Goal: Information Seeking & Learning: Learn about a topic

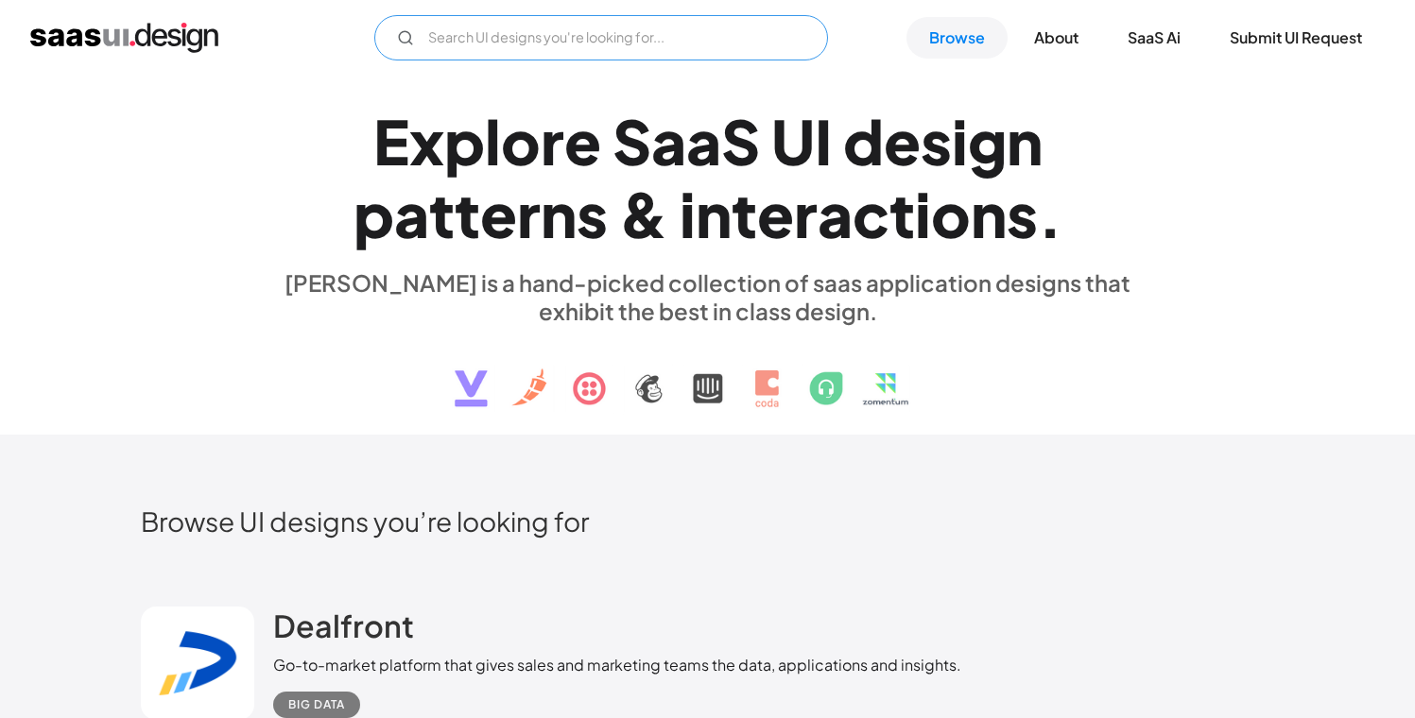
click at [752, 43] on input "Email Form" at bounding box center [601, 37] width 454 height 45
type input "dashboard"
click at [729, 291] on div "[PERSON_NAME] is a hand-picked collection of saas application designs that exhi…" at bounding box center [708, 296] width 870 height 57
click at [581, 43] on input "dashboard" at bounding box center [601, 37] width 454 height 45
click at [980, 47] on link "Browse" at bounding box center [956, 38] width 101 height 42
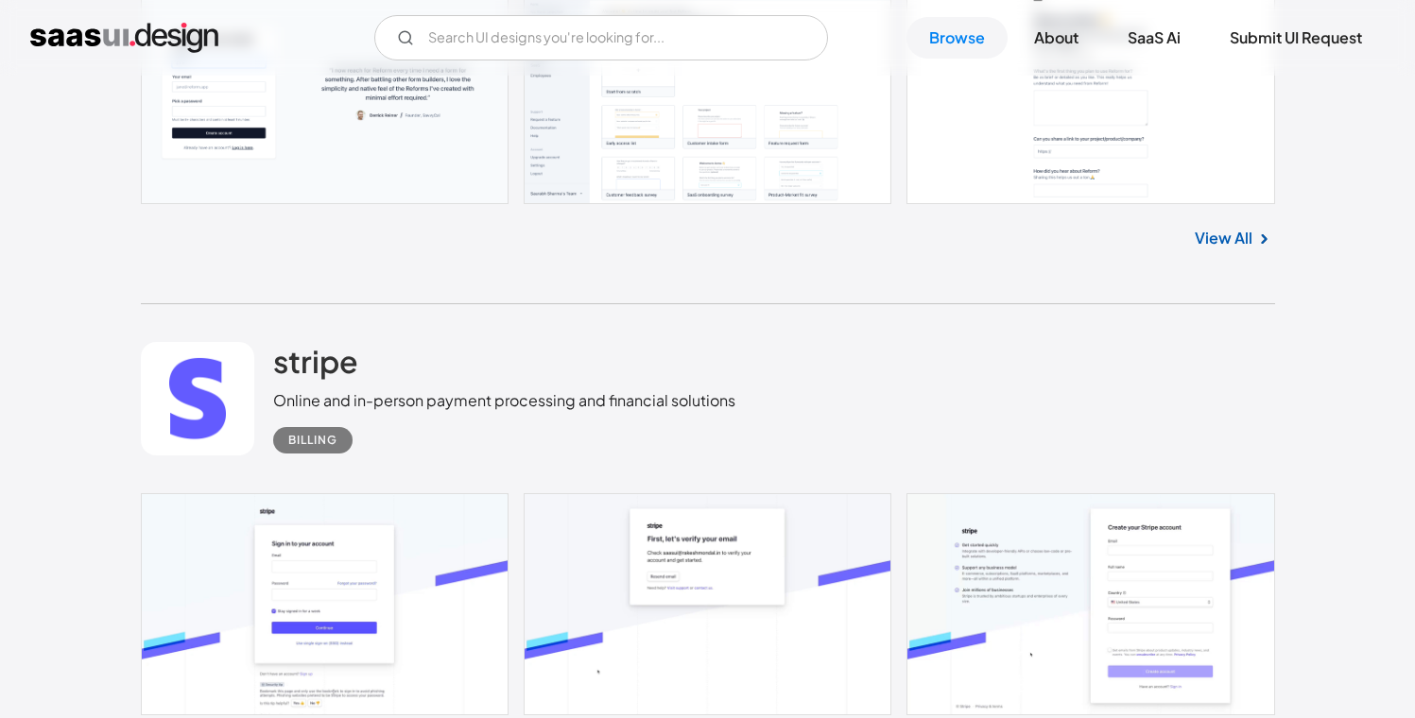
scroll to position [1289, 0]
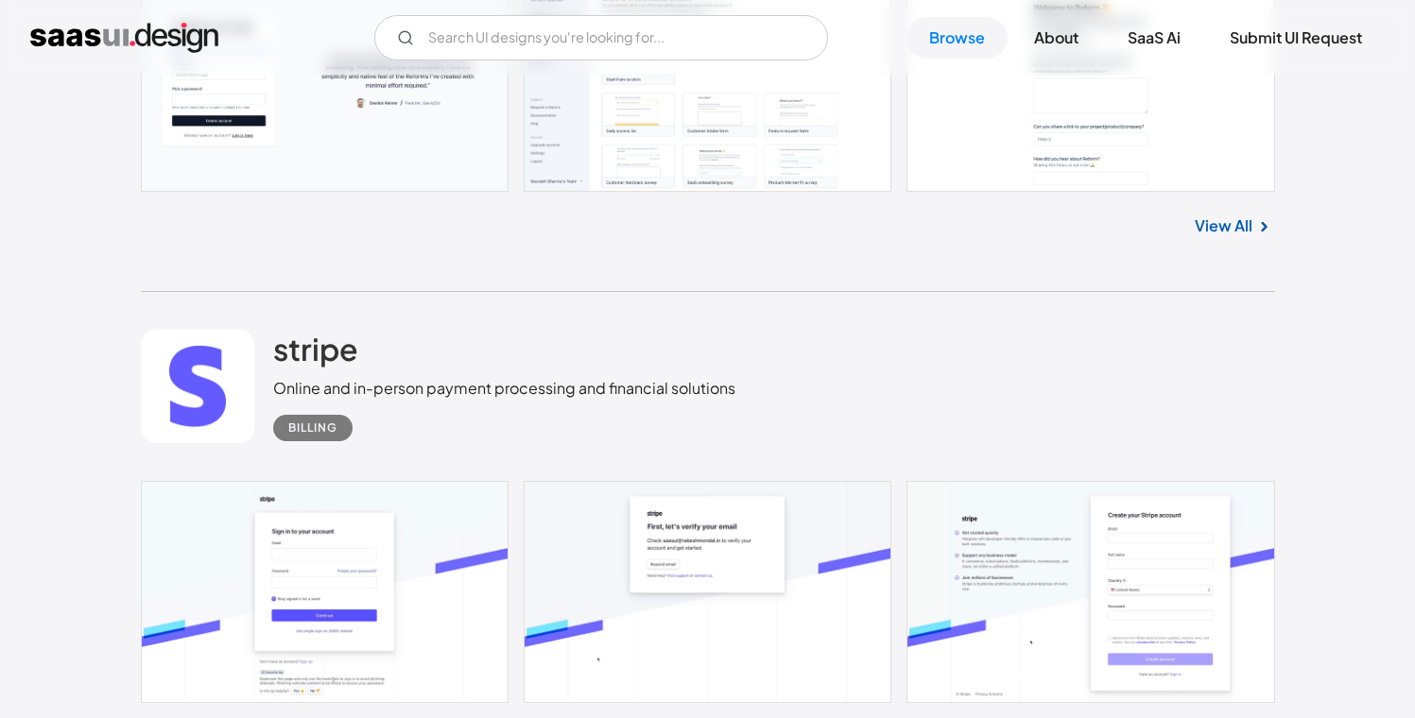
click at [676, 284] on div "Reform Build stunning and user-friendly forms in no time with Reform - the ulti…" at bounding box center [708, 32] width 1134 height 521
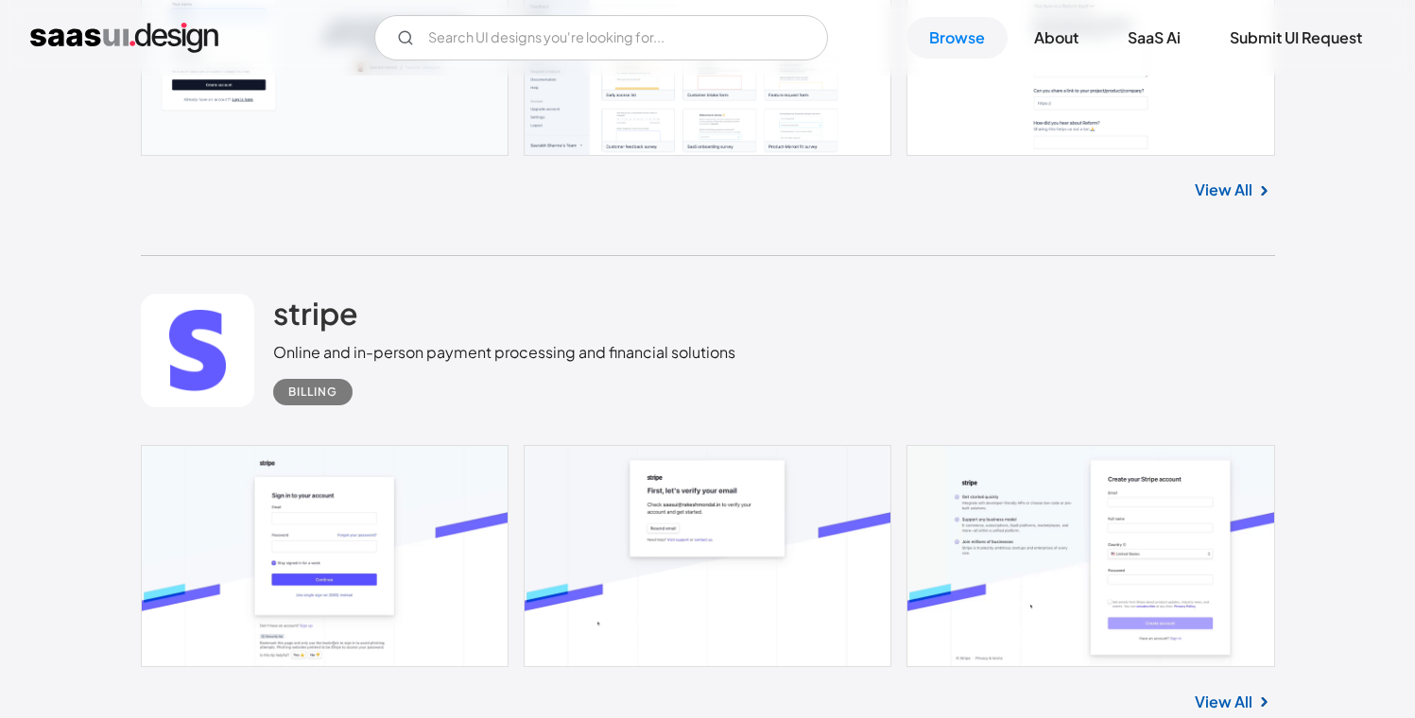
scroll to position [0, 0]
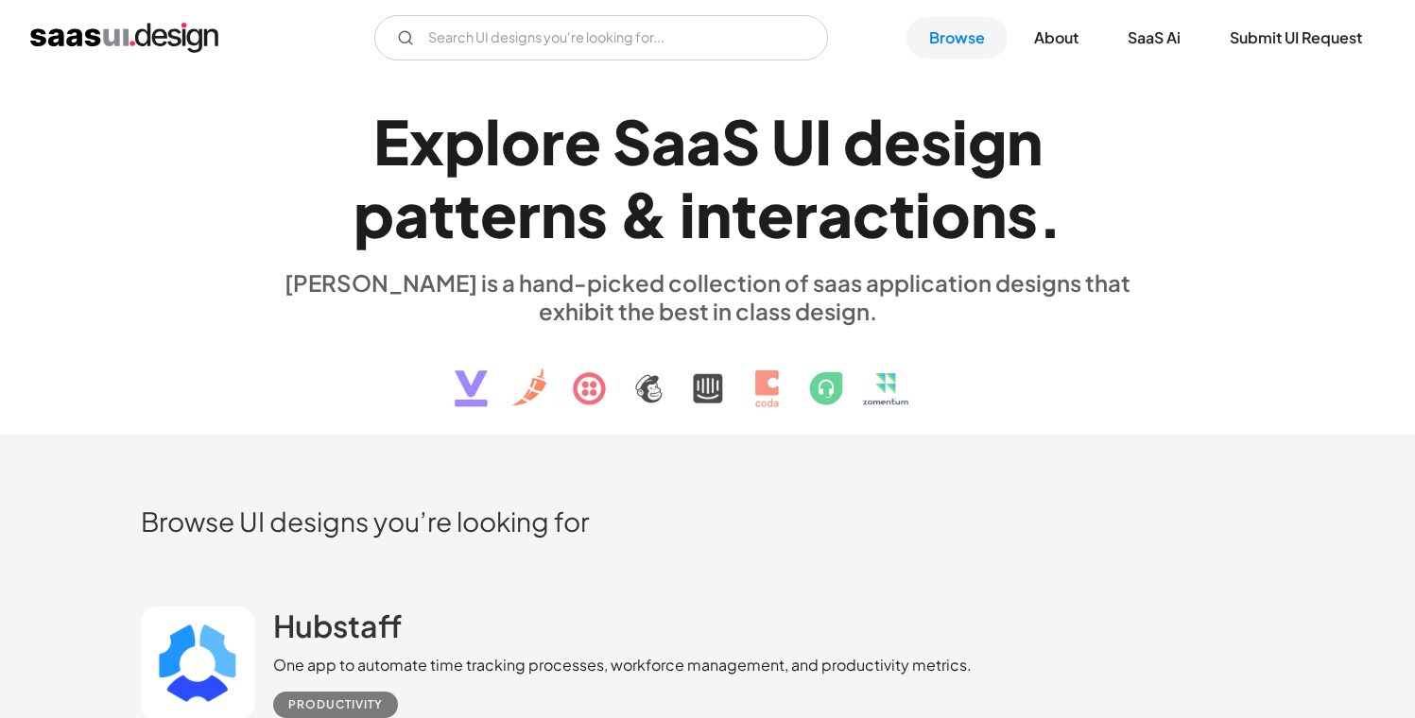
click at [1090, 202] on h1 "E x p l o r e S a a S U I d e s i g n p a t t e r n s & i n t e r a c t i o n s…" at bounding box center [708, 178] width 870 height 146
click at [566, 317] on div "[PERSON_NAME] is a hand-picked collection of saas application designs that exhi…" at bounding box center [708, 296] width 870 height 57
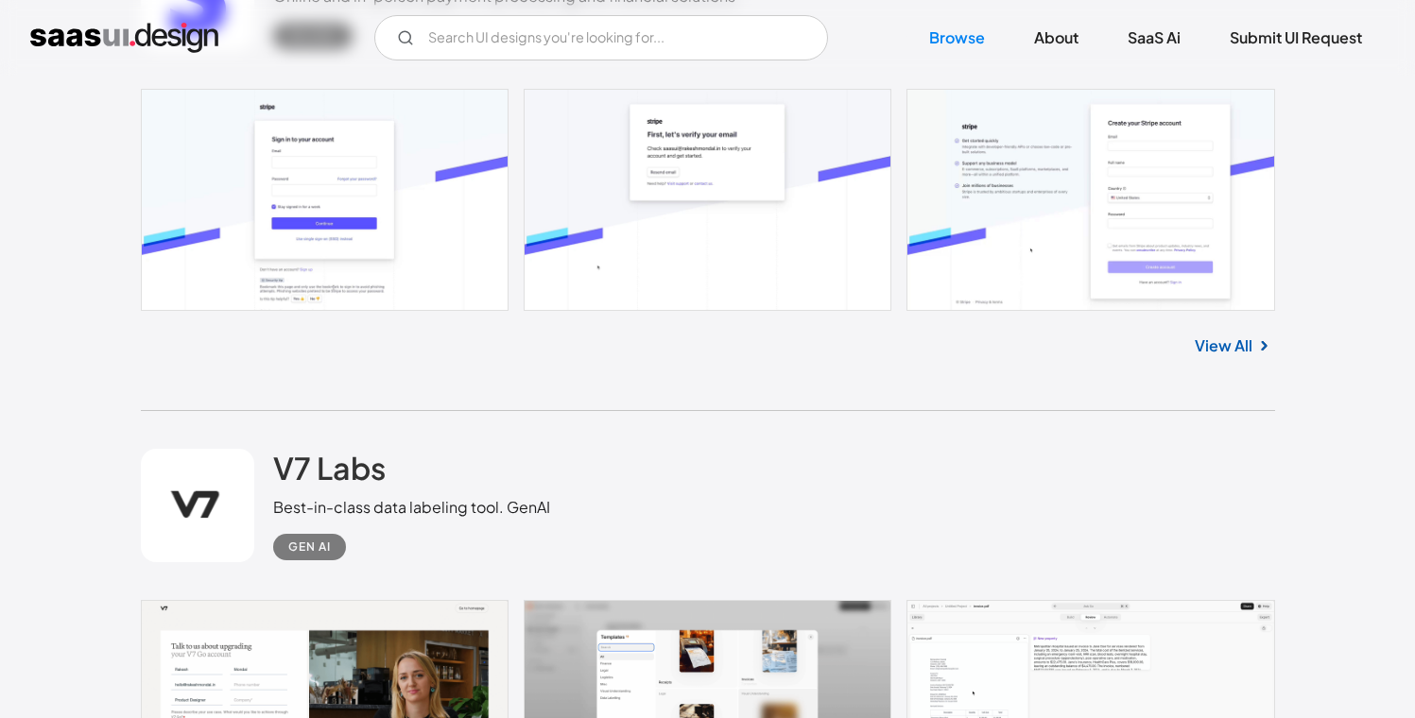
scroll to position [1584, 0]
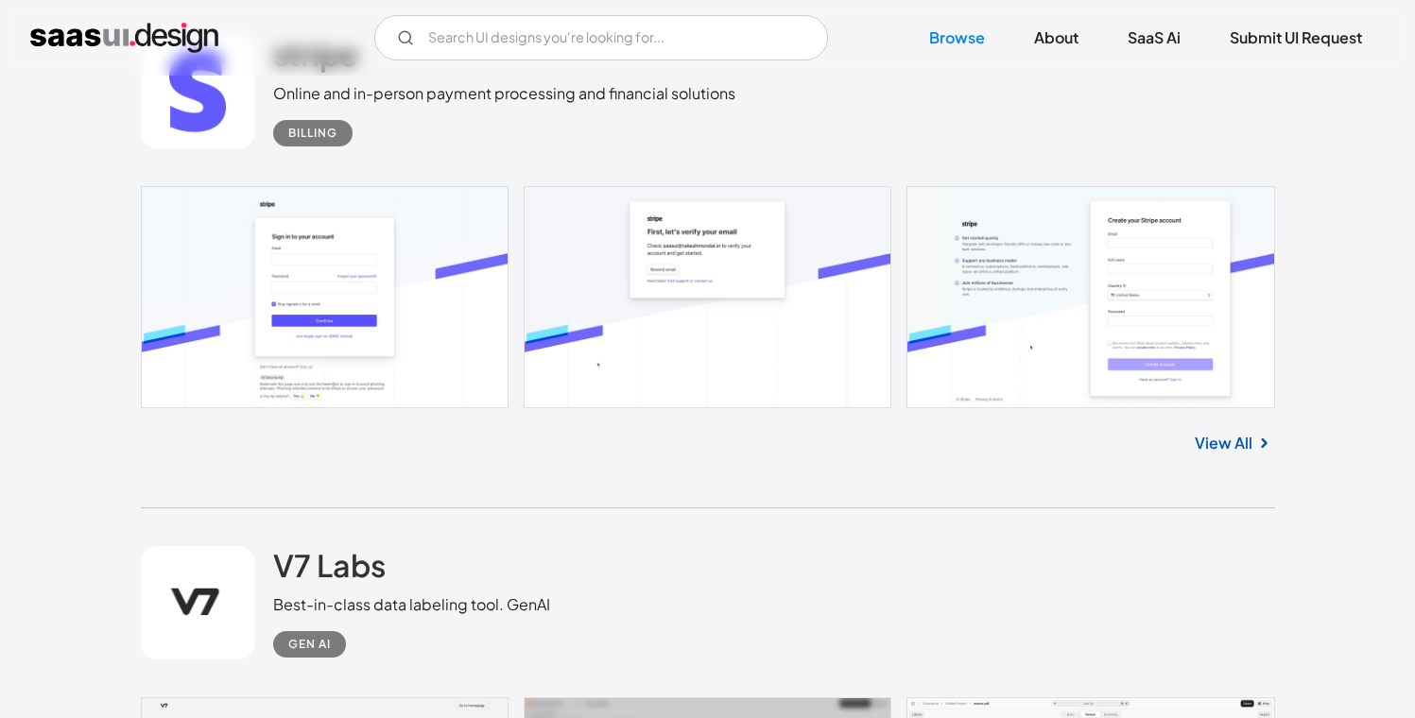
click at [1236, 437] on link "View All" at bounding box center [1224, 443] width 58 height 23
